Goal: Task Accomplishment & Management: Complete application form

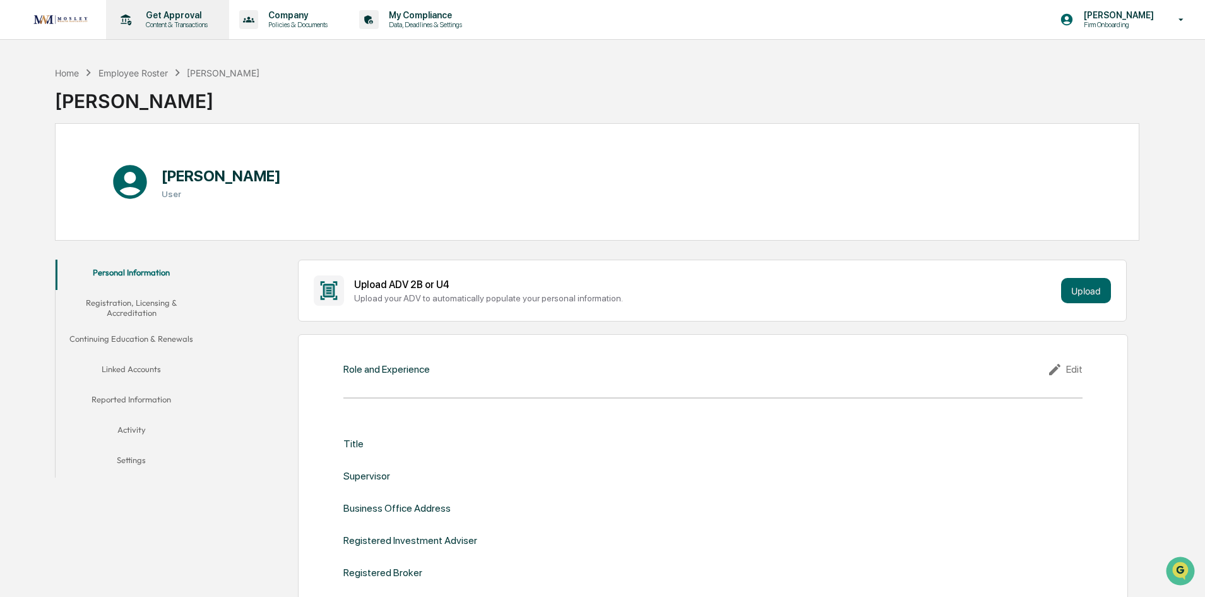
click at [179, 15] on p "Get Approval" at bounding box center [175, 15] width 78 height 10
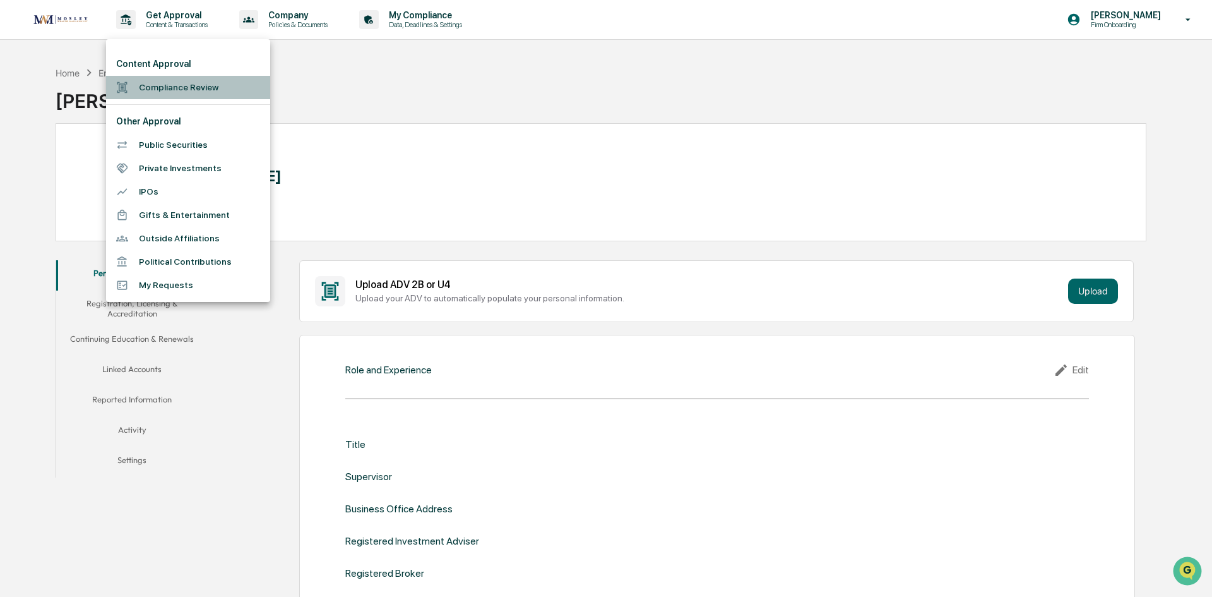
click at [162, 84] on li "Compliance Review" at bounding box center [188, 87] width 164 height 23
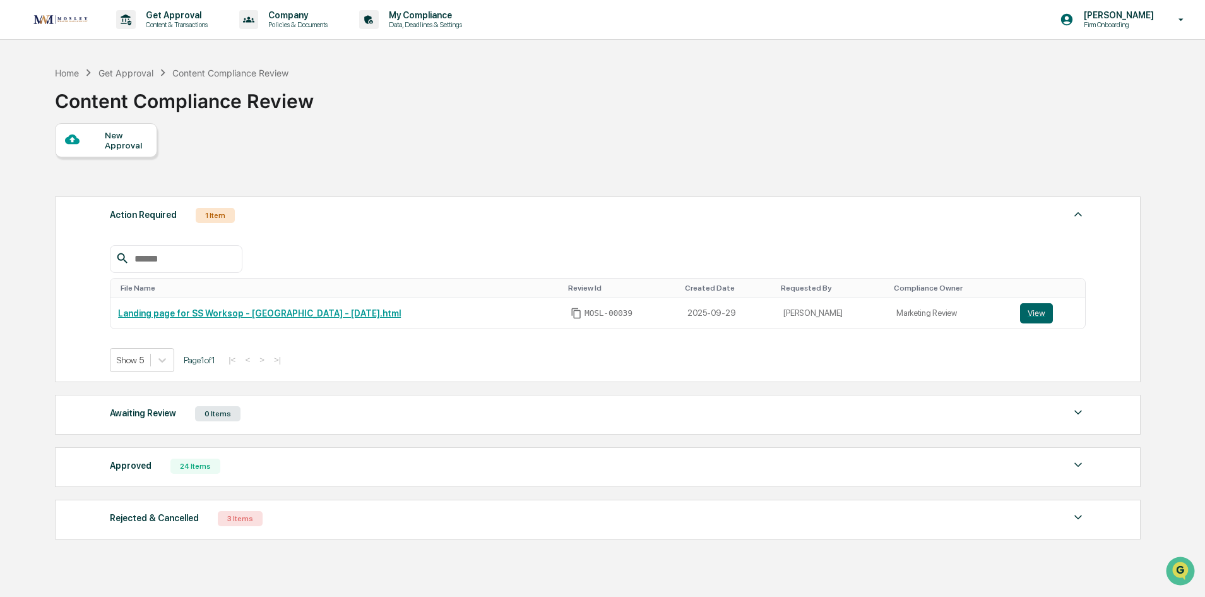
click at [128, 144] on div "New Approval" at bounding box center [126, 140] width 42 height 20
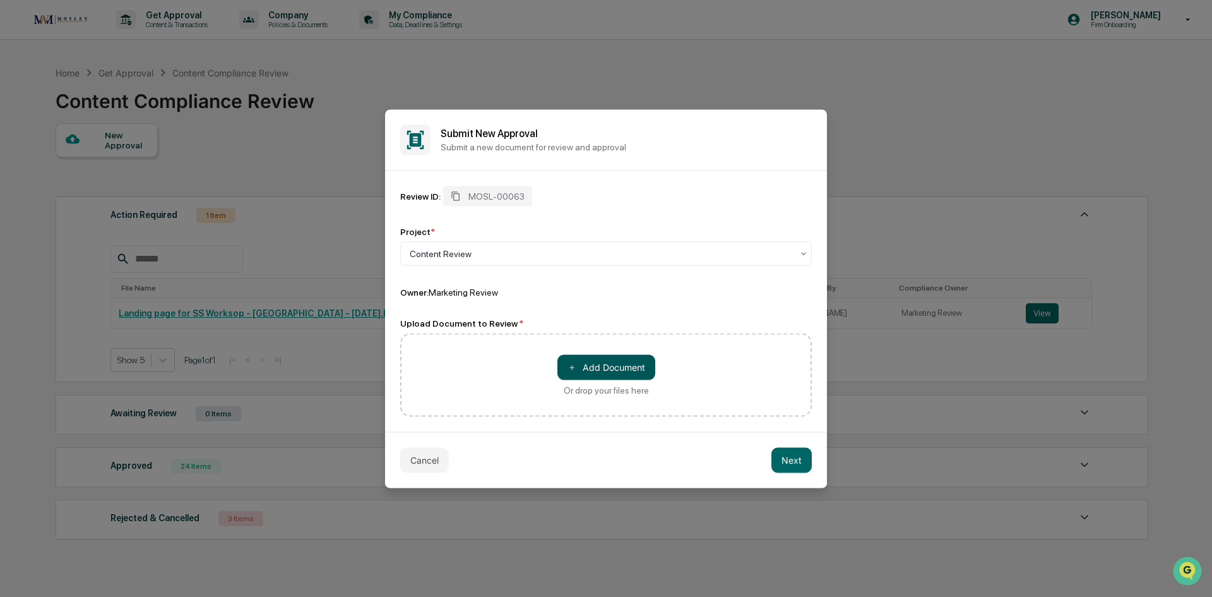
click at [630, 366] on button "＋ Add Document" at bounding box center [607, 366] width 98 height 25
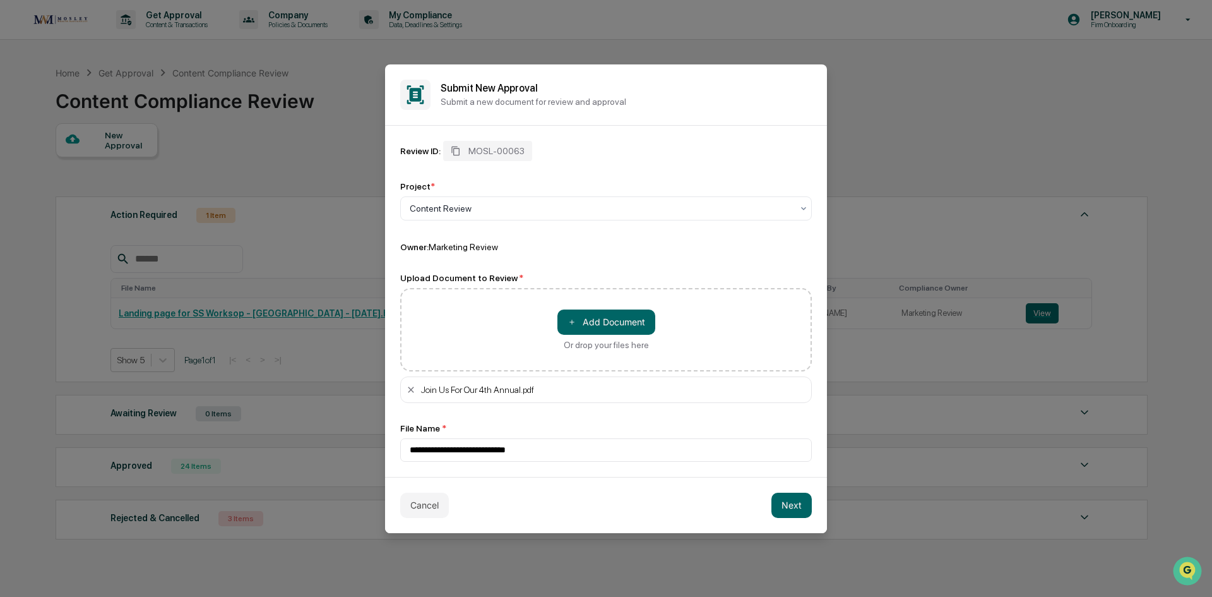
click at [787, 508] on button "Next" at bounding box center [792, 505] width 40 height 25
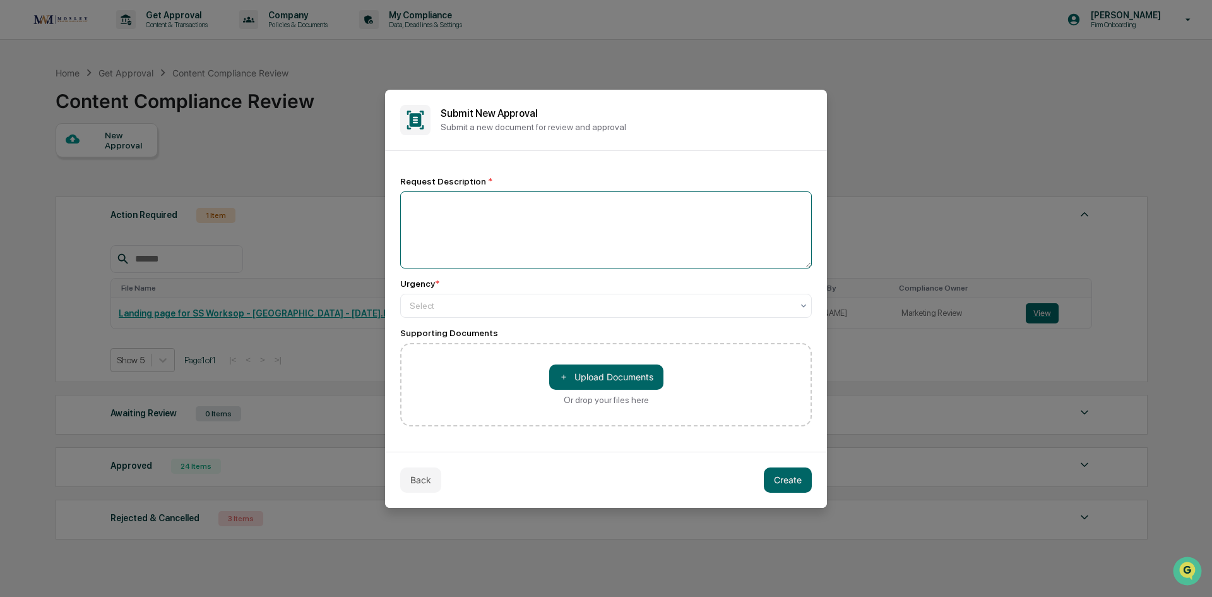
click at [526, 208] on textarea at bounding box center [606, 229] width 412 height 77
type textarea "**********"
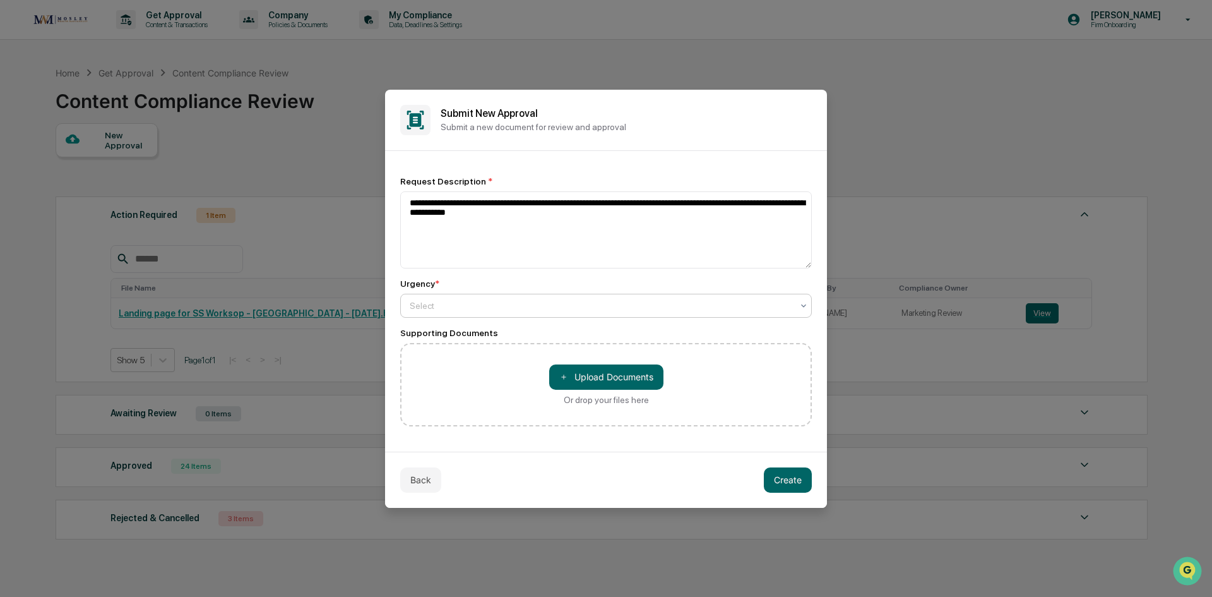
click at [563, 306] on div at bounding box center [601, 305] width 383 height 13
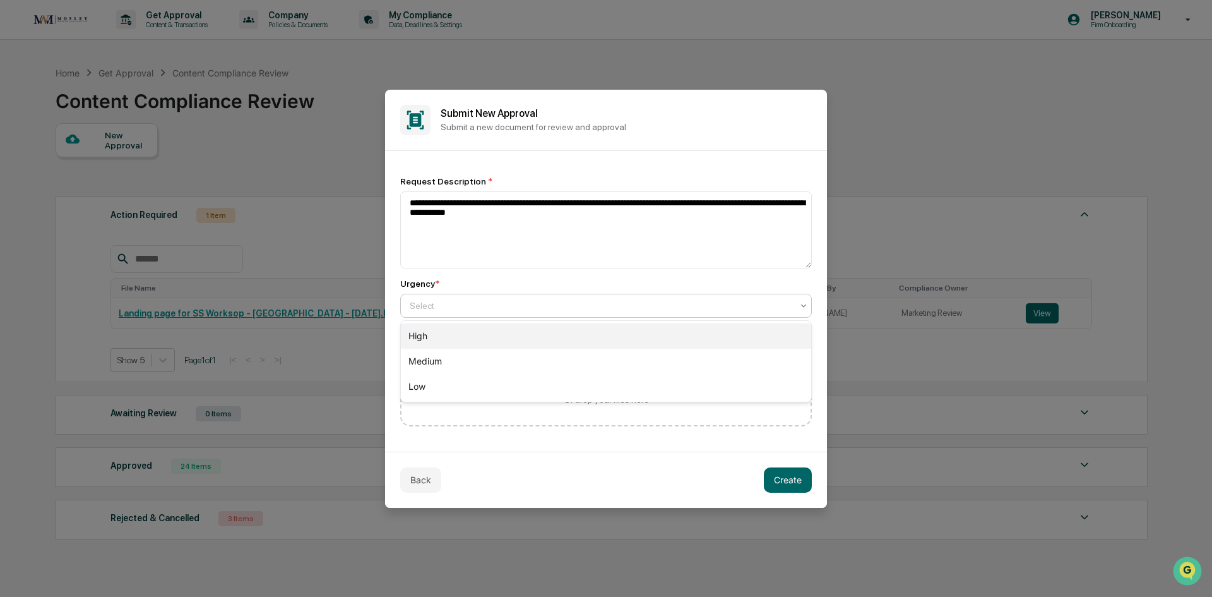
click at [546, 333] on div "High" at bounding box center [606, 335] width 410 height 25
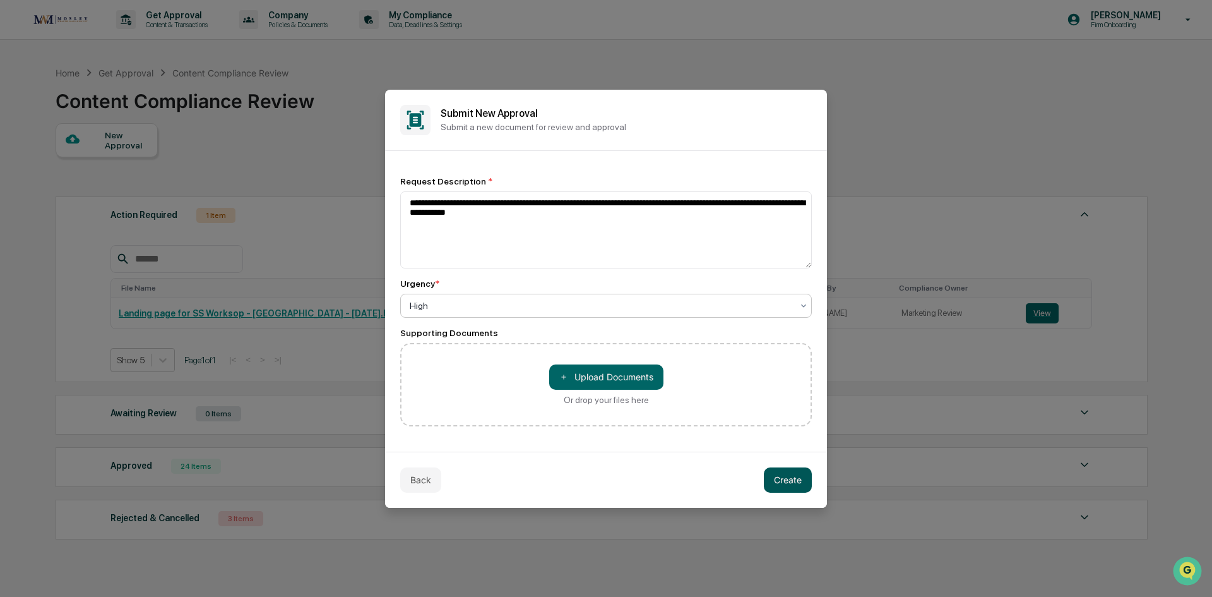
click at [783, 481] on button "Create" at bounding box center [788, 479] width 48 height 25
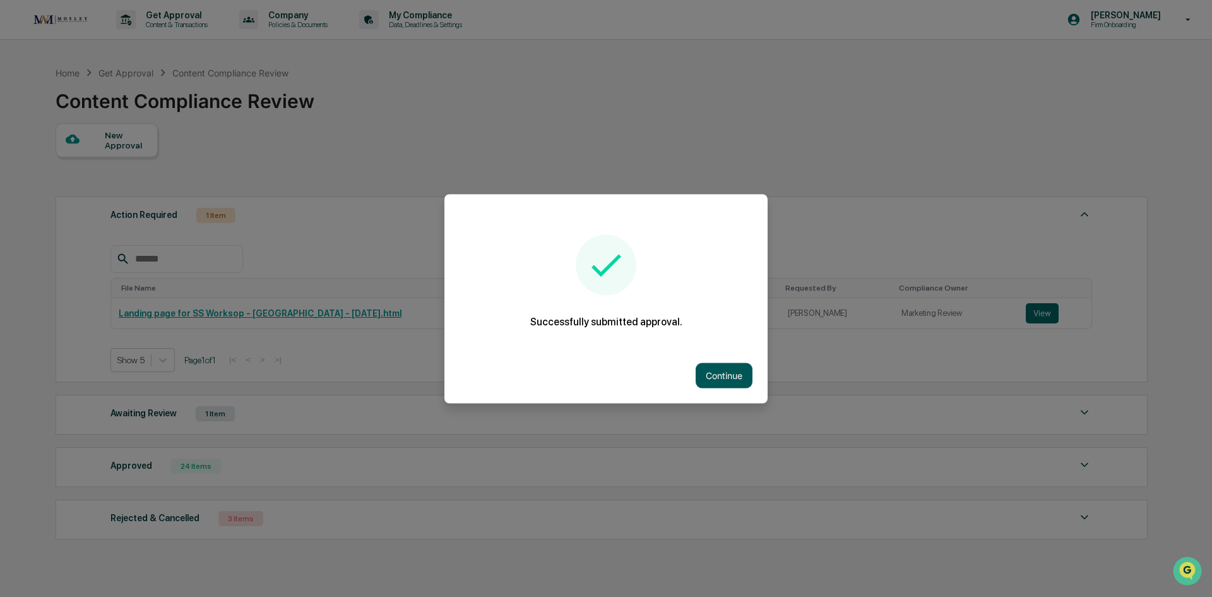
click at [730, 372] on button "Continue" at bounding box center [724, 374] width 57 height 25
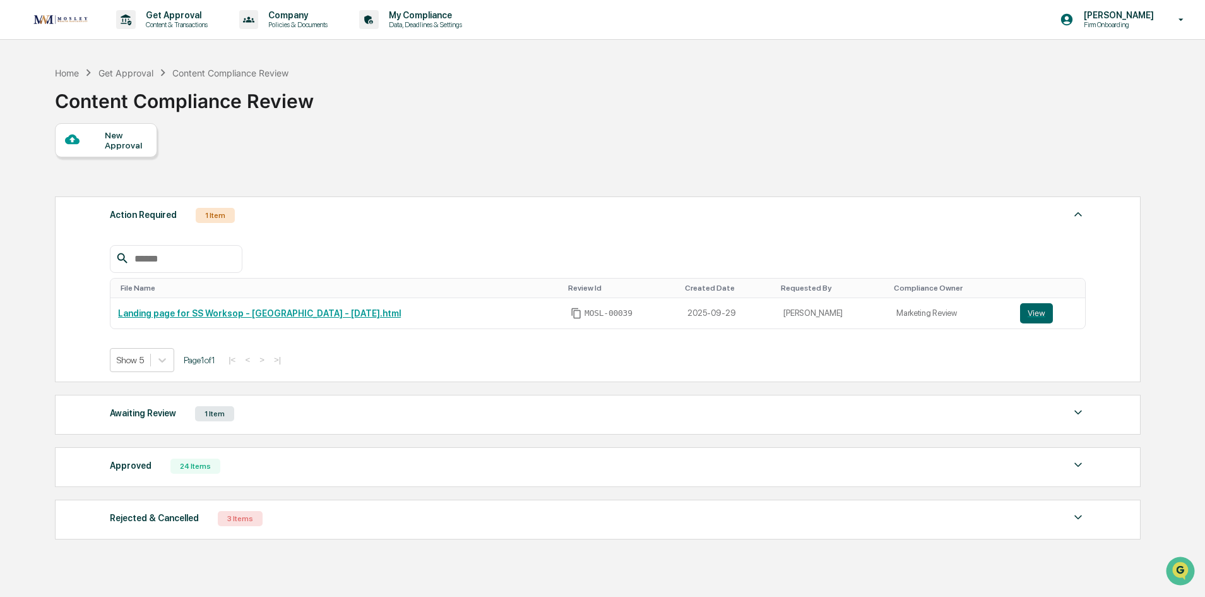
click at [213, 414] on div "1 Item" at bounding box center [214, 413] width 39 height 15
